Goal: Information Seeking & Learning: Learn about a topic

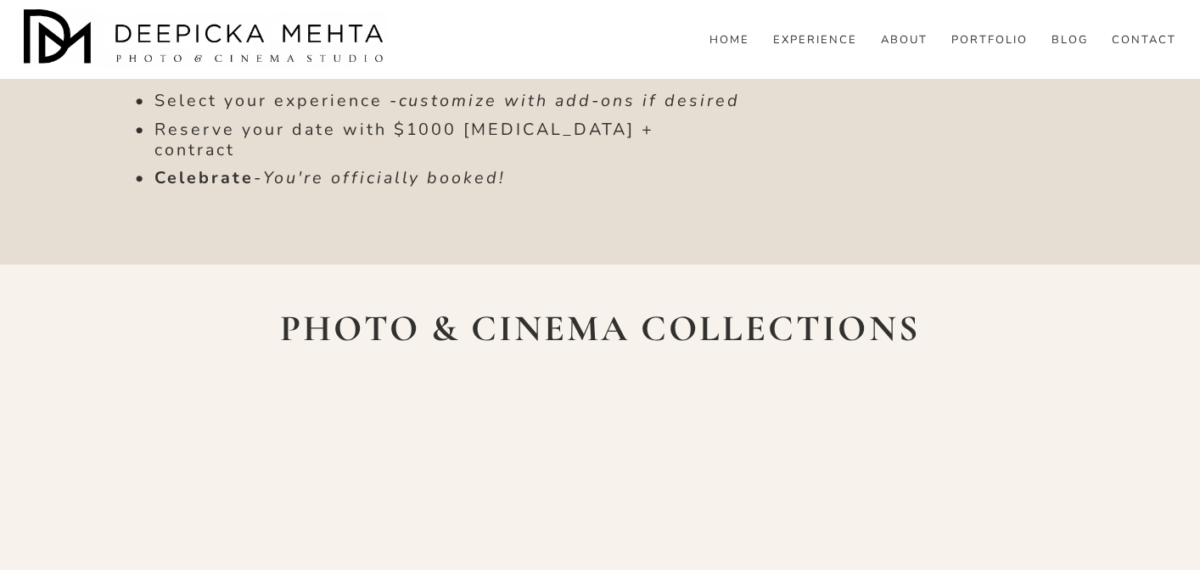
scroll to position [2387, 0]
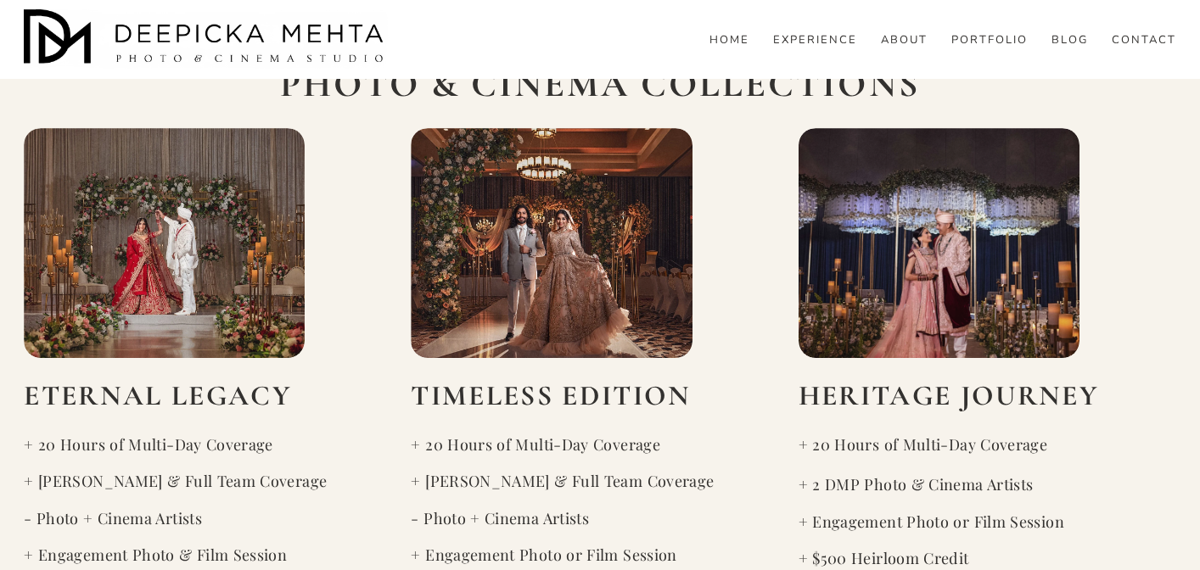
scroll to position [2581, 0]
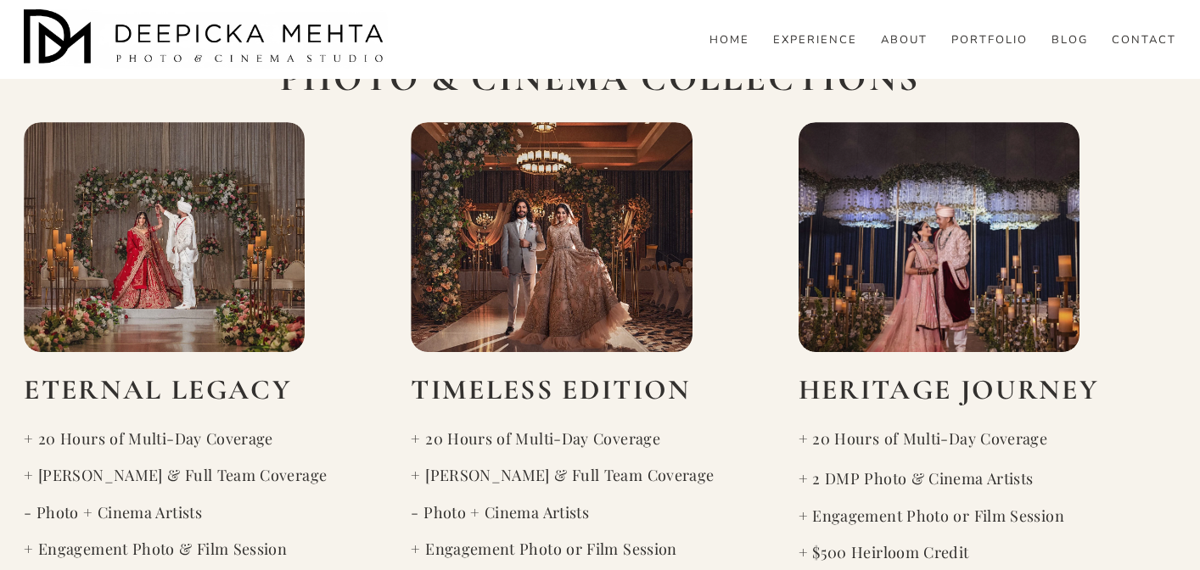
drag, startPoint x: 200, startPoint y: 272, endPoint x: 21, endPoint y: 270, distance: 179.1
click at [21, 270] on div "PHOTO & CINEMA COLLECTIONS ETERNAL LEGACY + 20 Hours of Multi-Day Coverage + De…" at bounding box center [600, 492] width 1200 height 877
drag, startPoint x: 210, startPoint y: 277, endPoint x: 127, endPoint y: 275, distance: 82.3
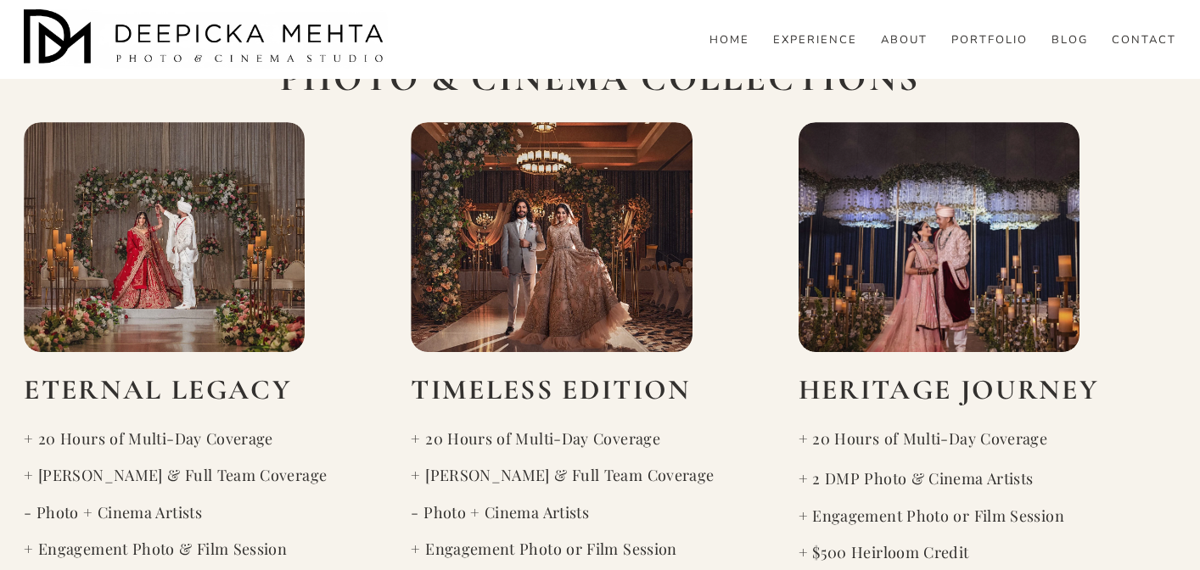
drag, startPoint x: 47, startPoint y: 280, endPoint x: 85, endPoint y: 279, distance: 38.2
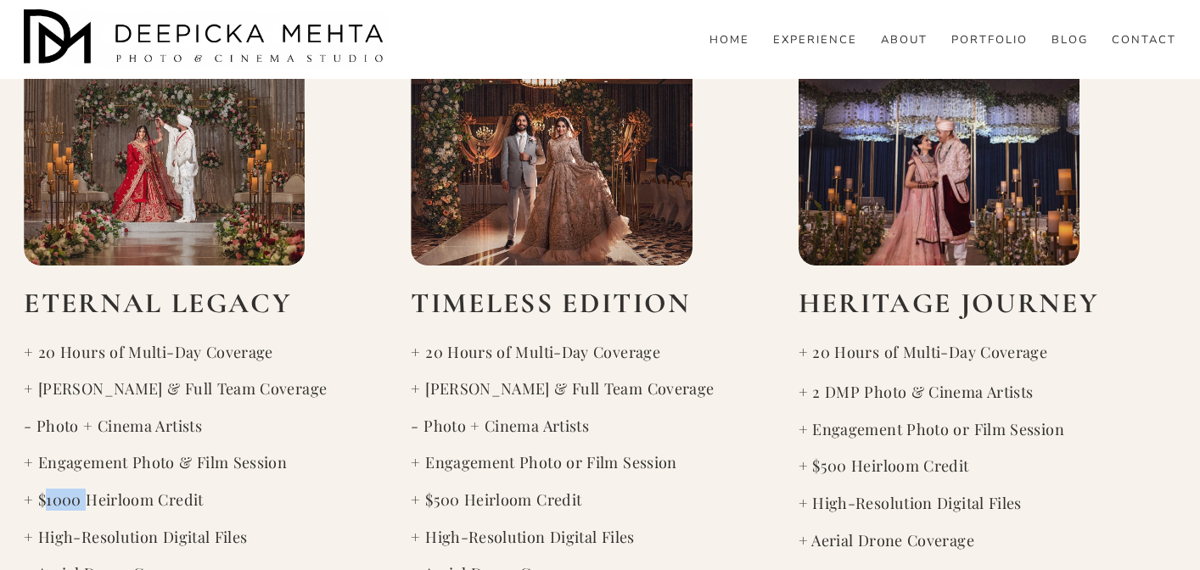
scroll to position [2669, 0]
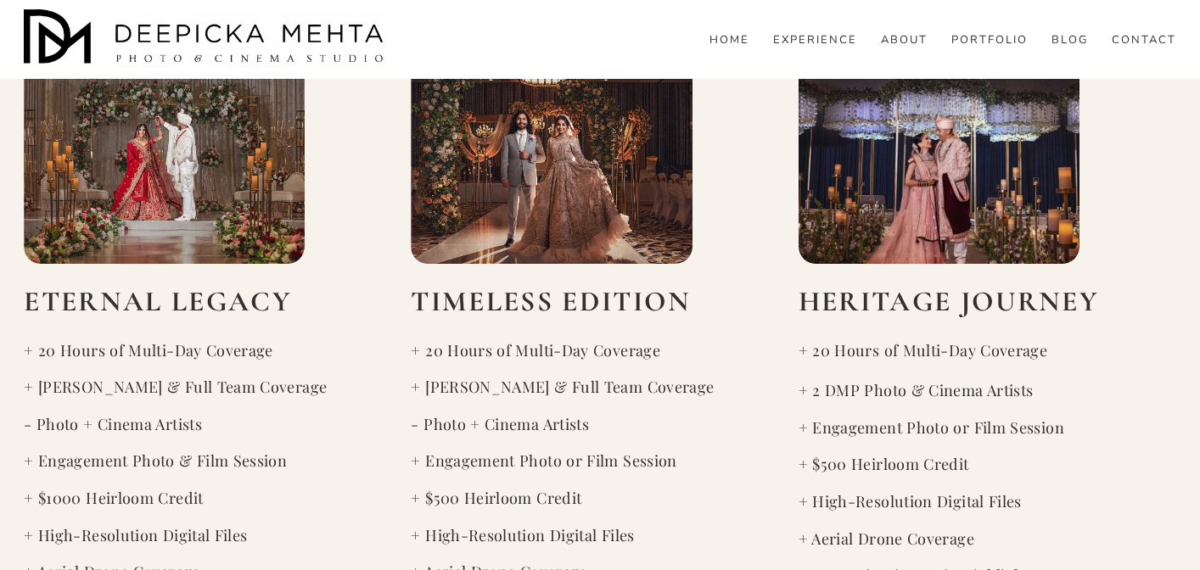
drag, startPoint x: 78, startPoint y: 482, endPoint x: 20, endPoint y: 485, distance: 58.7
click at [20, 485] on div "PHOTO & CINEMA COLLECTIONS ETERNAL LEGACY + 20 Hours of Multi-Day Coverage + De…" at bounding box center [600, 404] width 1200 height 877
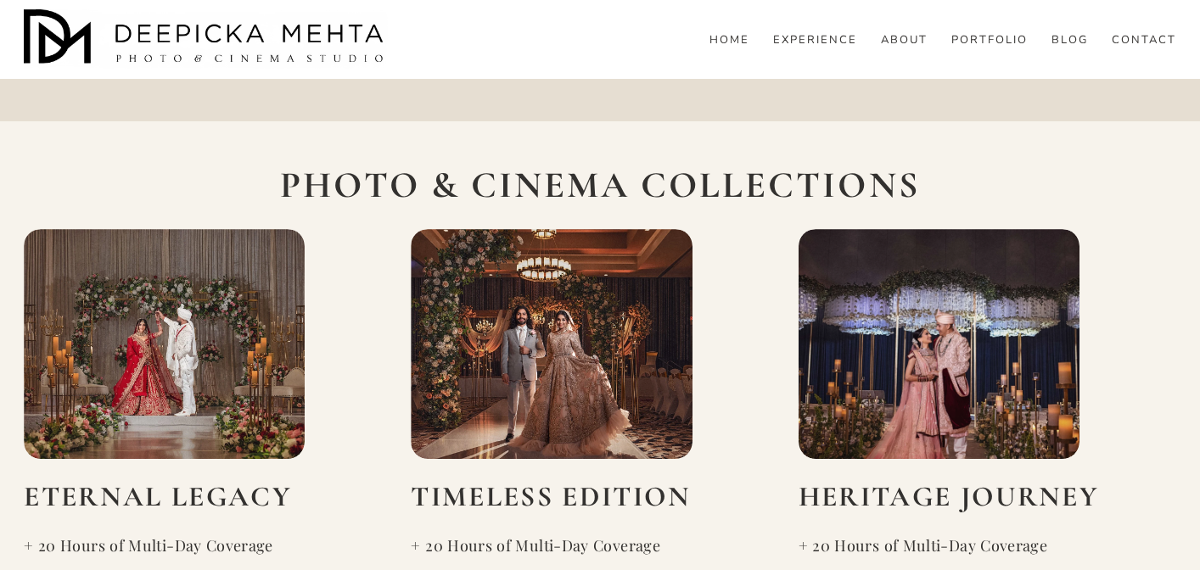
scroll to position [2473, 0]
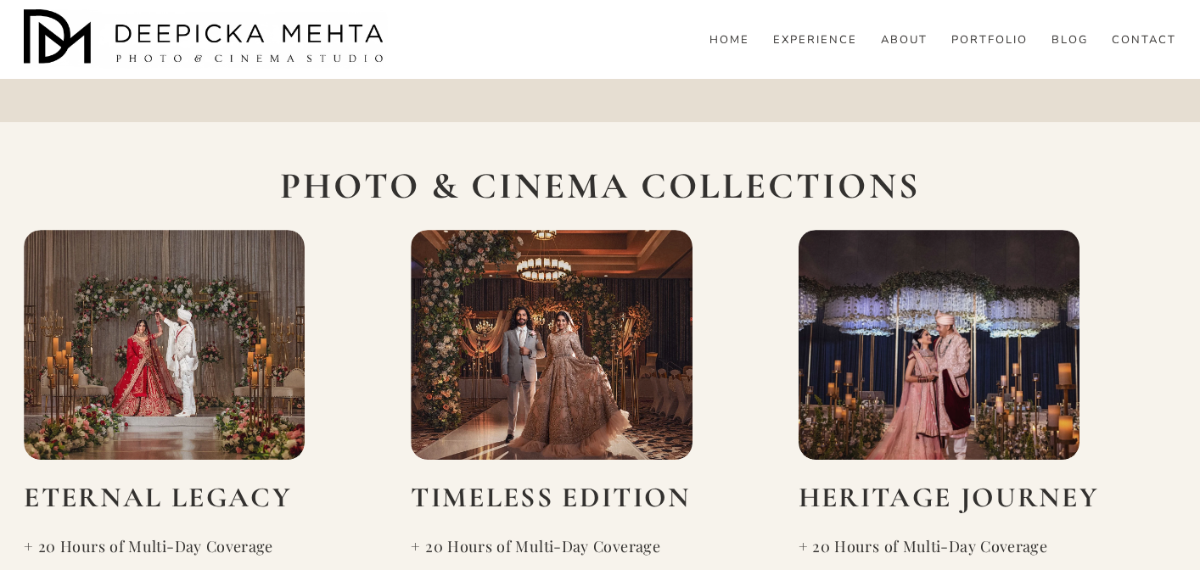
drag, startPoint x: 810, startPoint y: 278, endPoint x: 996, endPoint y: 290, distance: 187.1
drag, startPoint x: 426, startPoint y: 270, endPoint x: 491, endPoint y: 272, distance: 65.4
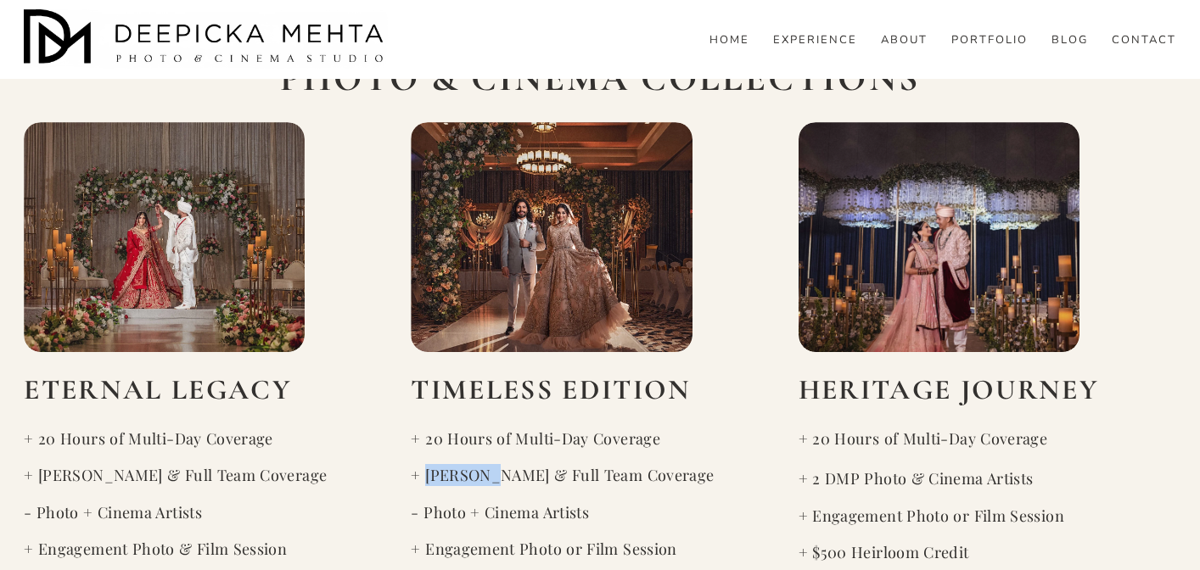
scroll to position [2582, 0]
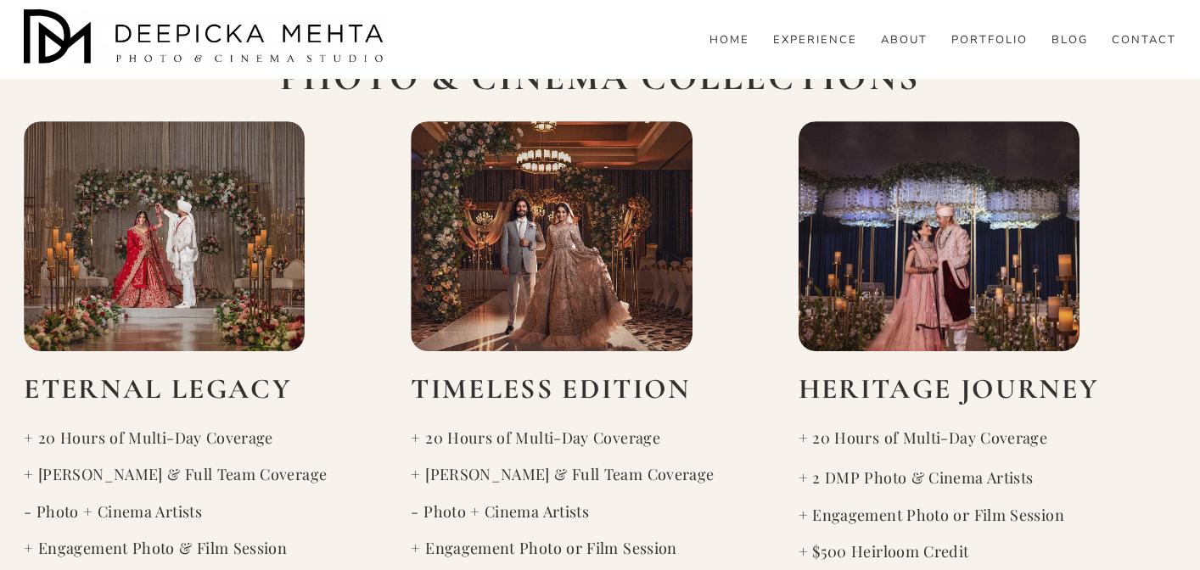
drag, startPoint x: 859, startPoint y: 509, endPoint x: 801, endPoint y: 509, distance: 57.7
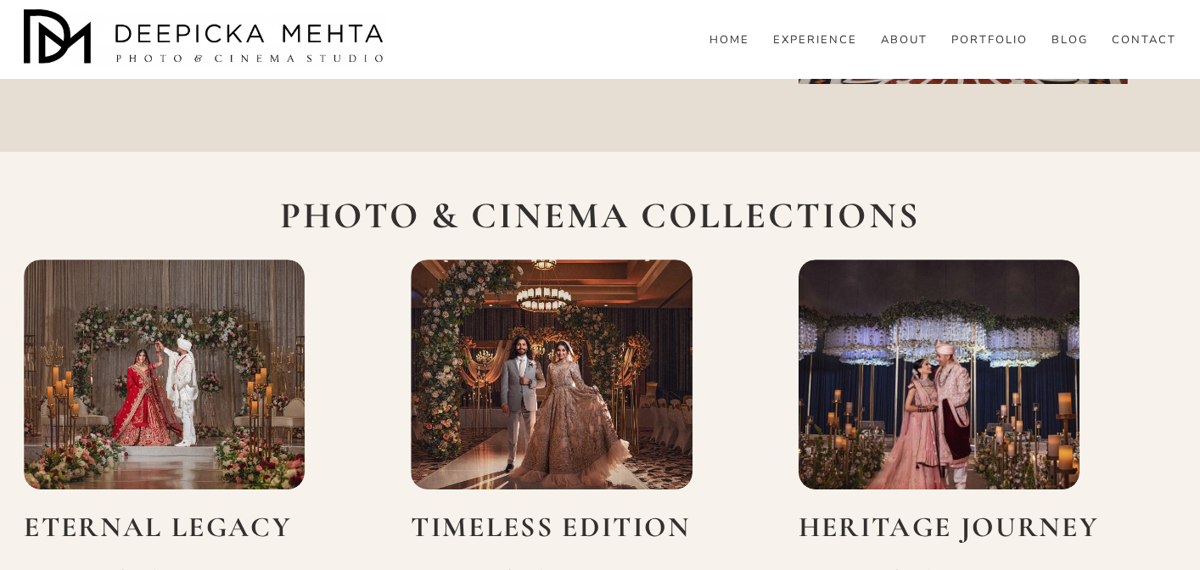
scroll to position [2411, 0]
